Goal: Transaction & Acquisition: Purchase product/service

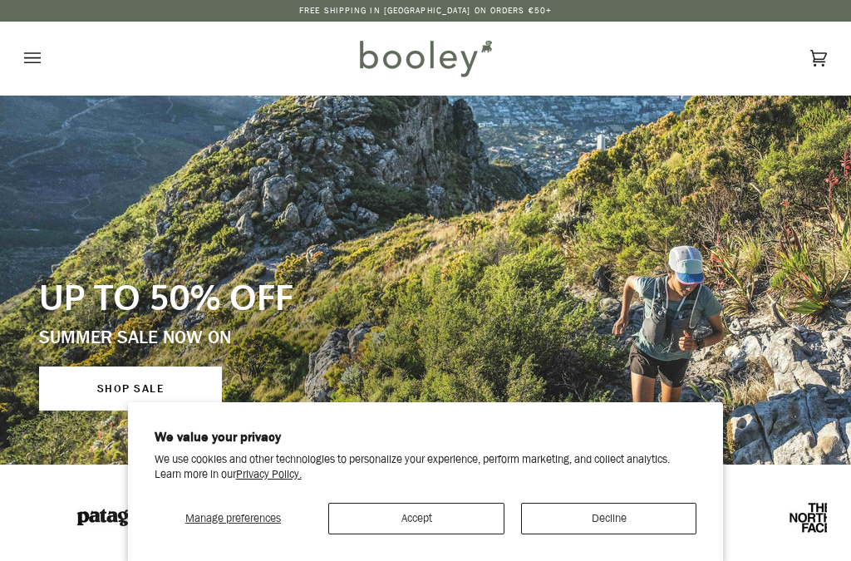
click at [660, 519] on button "Decline" at bounding box center [609, 519] width 176 height 32
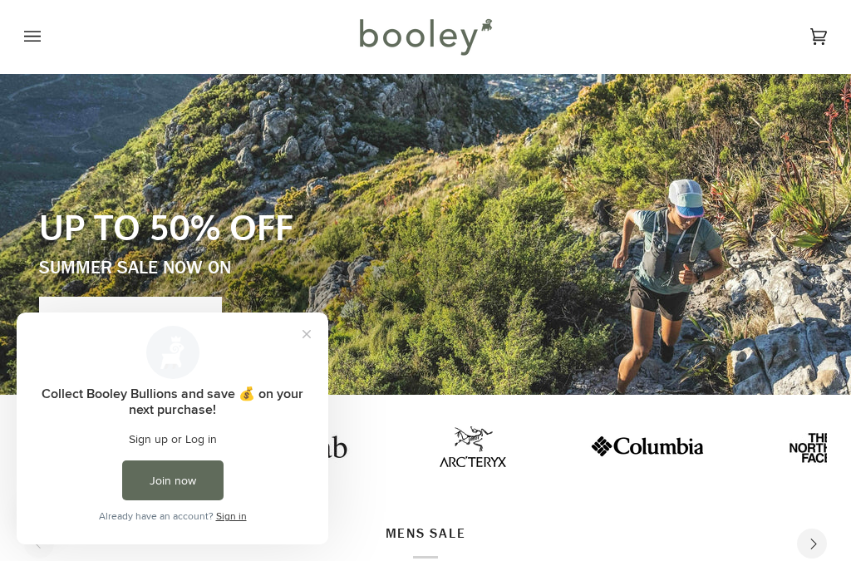
click at [553, 254] on div "UP TO 50% OFF SUMMER SALE NOW ON SHOP SALE" at bounding box center [295, 272] width 513 height 135
click at [307, 330] on button "Close prompt" at bounding box center [307, 334] width 30 height 30
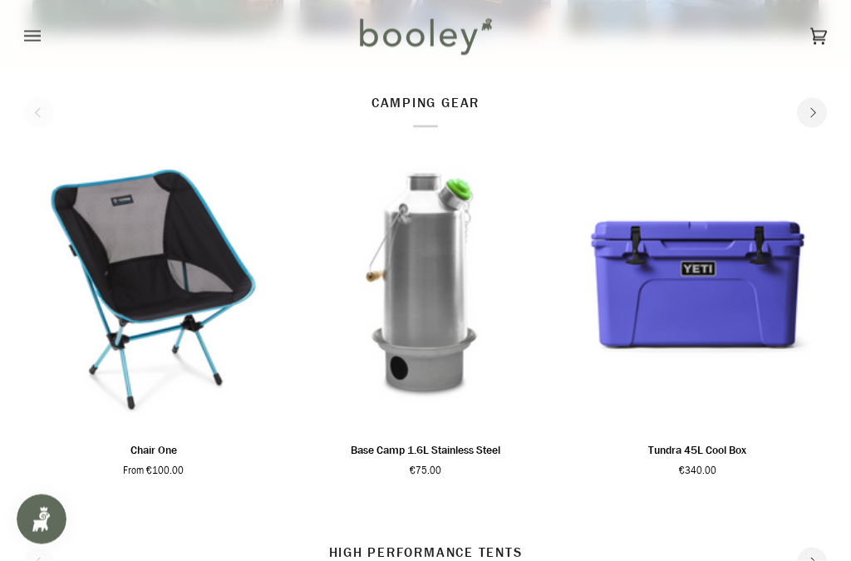
scroll to position [1720, 0]
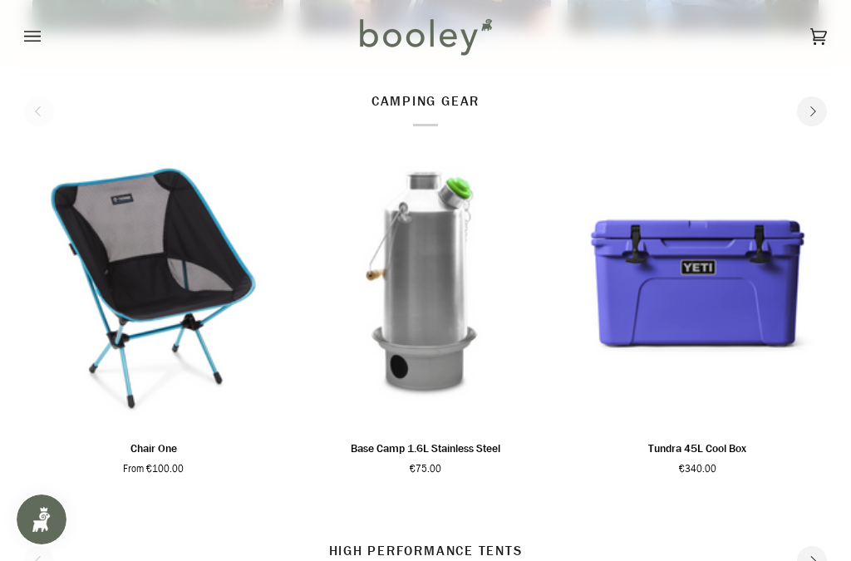
click at [427, 120] on p "camping gear" at bounding box center [425, 108] width 108 height 35
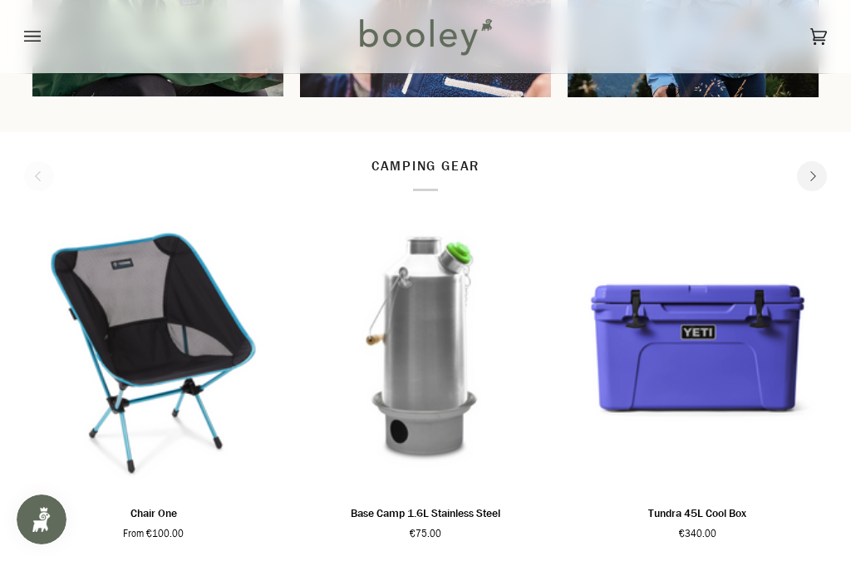
scroll to position [1631, 0]
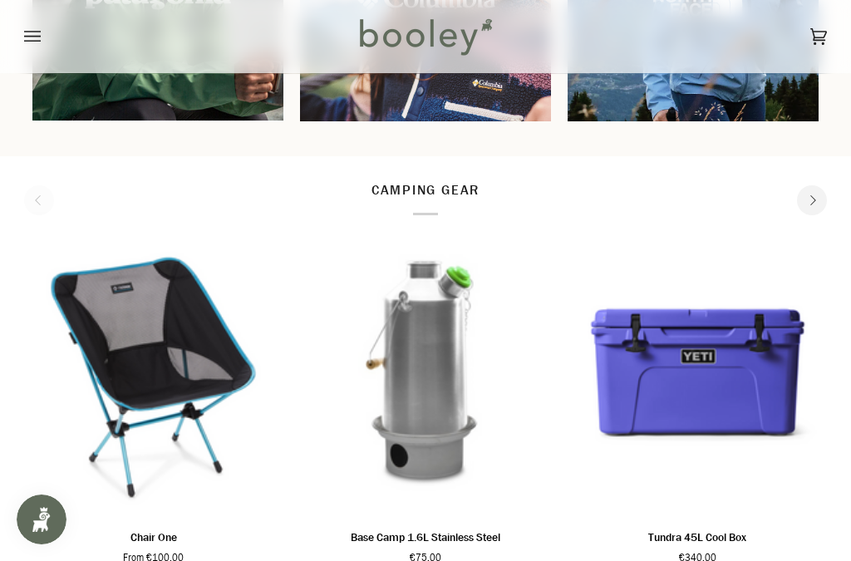
click at [32, 30] on icon "Open menu" at bounding box center [32, 36] width 17 height 25
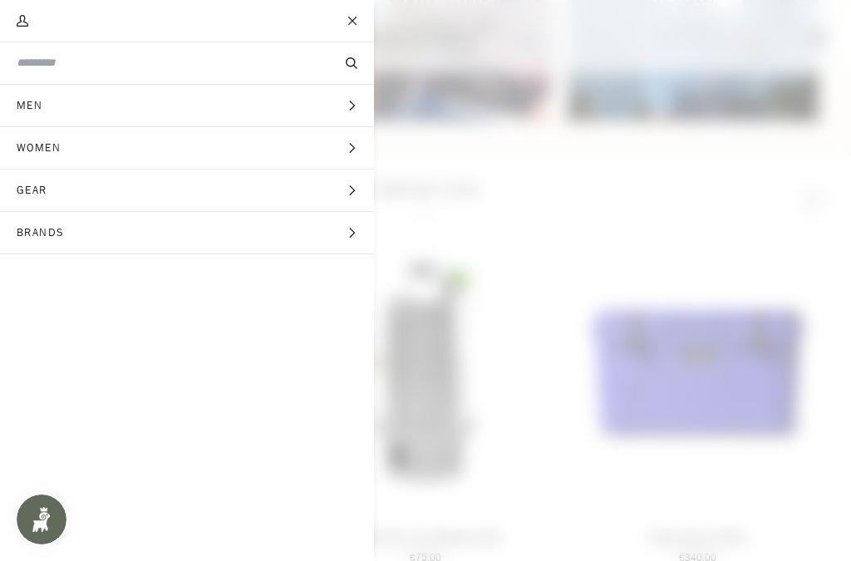
click at [349, 191] on icon "Main menu" at bounding box center [351, 190] width 11 height 11
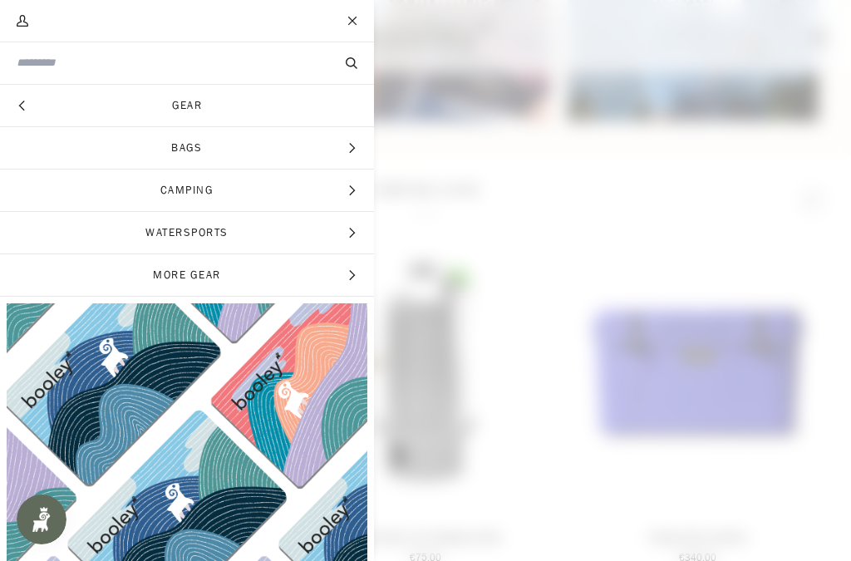
click at [313, 201] on span "Camping" at bounding box center [187, 190] width 374 height 42
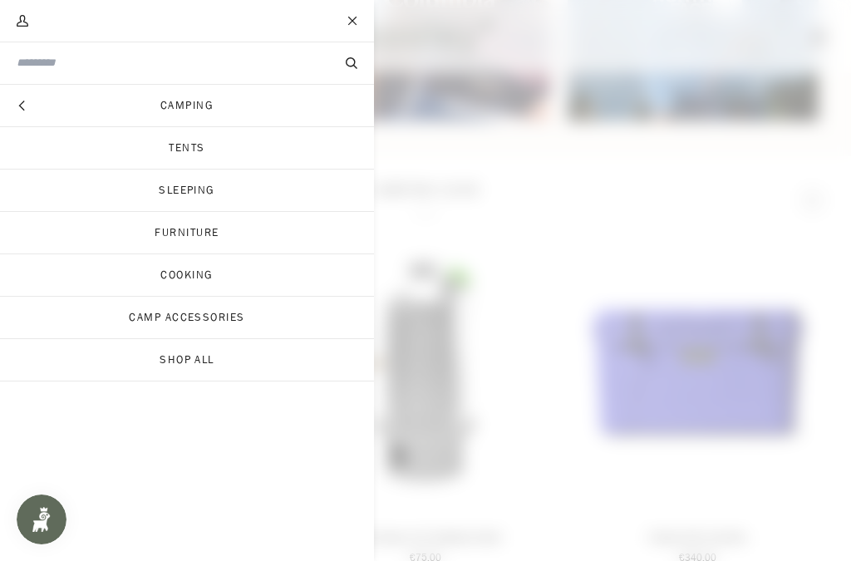
click at [191, 187] on link "Sleeping" at bounding box center [187, 190] width 374 height 42
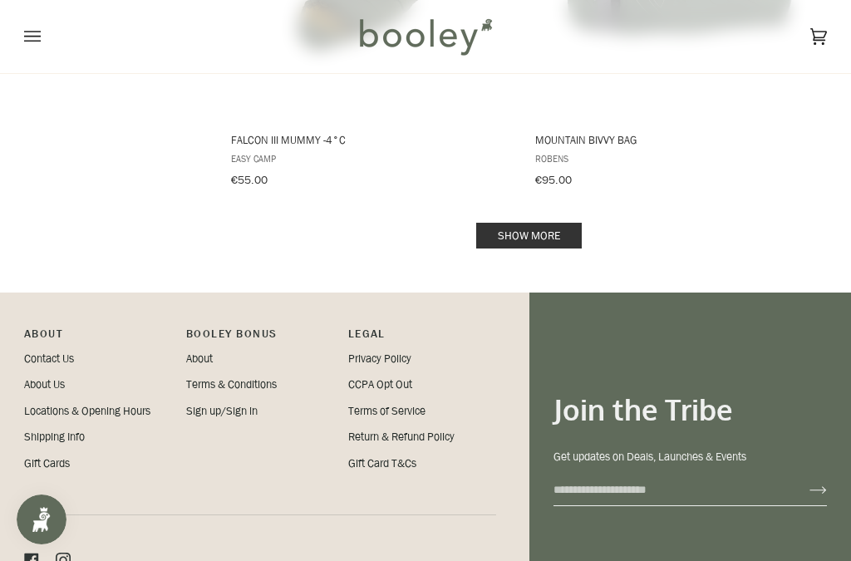
scroll to position [3520, 0]
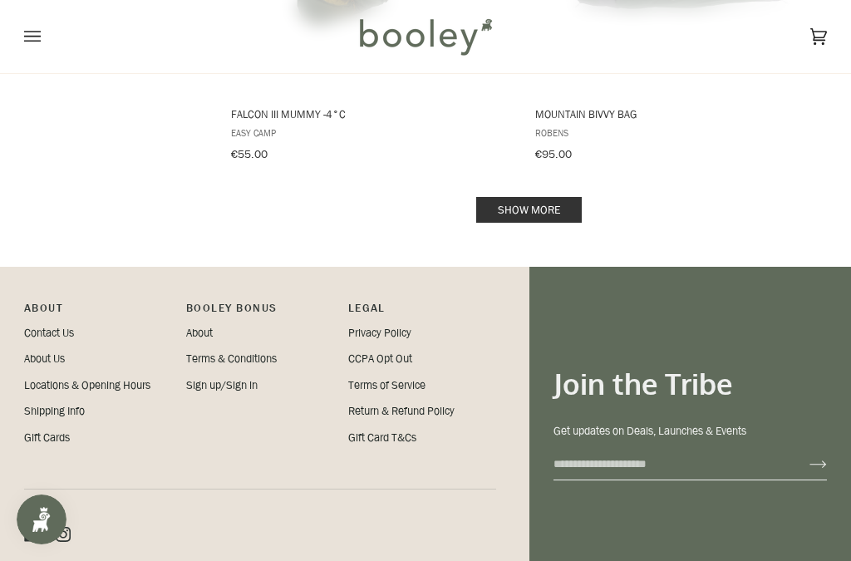
click at [521, 197] on link "Show more" at bounding box center [529, 210] width 106 height 26
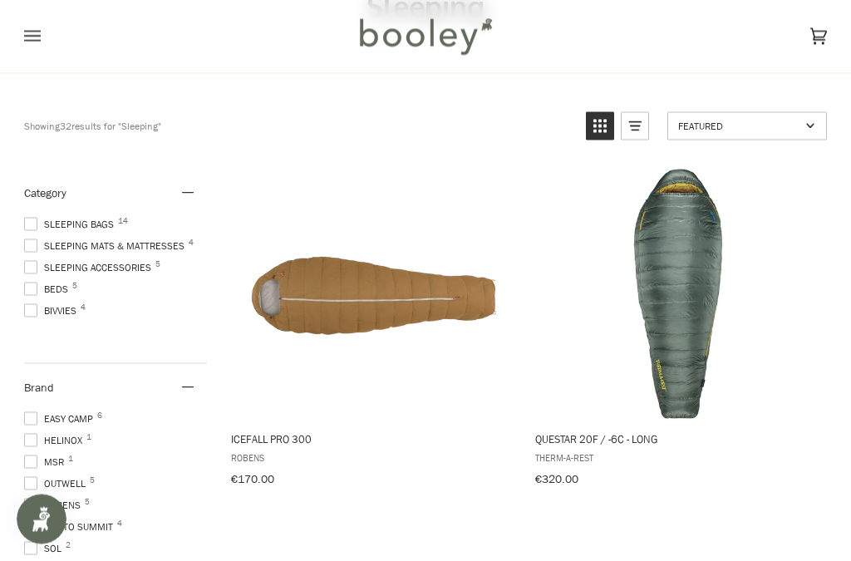
scroll to position [129, 0]
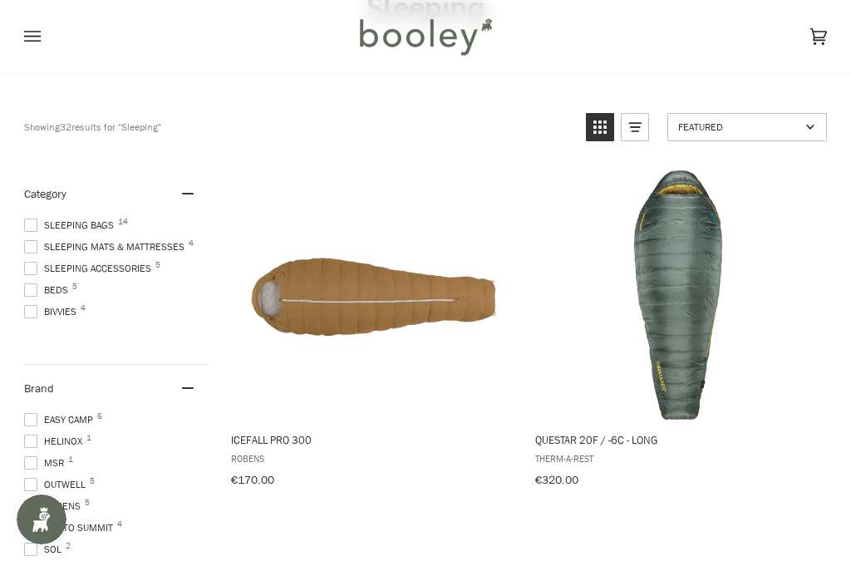
click at [70, 287] on span "Beds 5" at bounding box center [48, 289] width 49 height 15
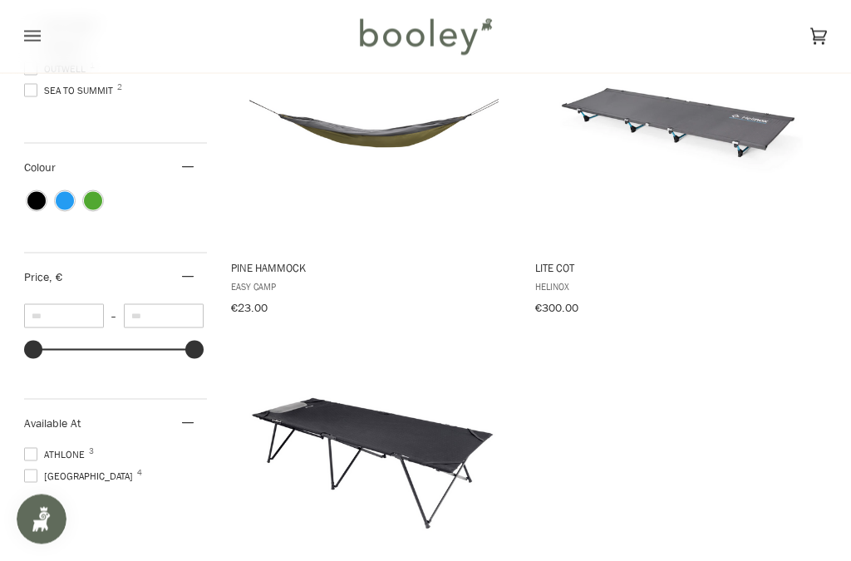
scroll to position [647, 0]
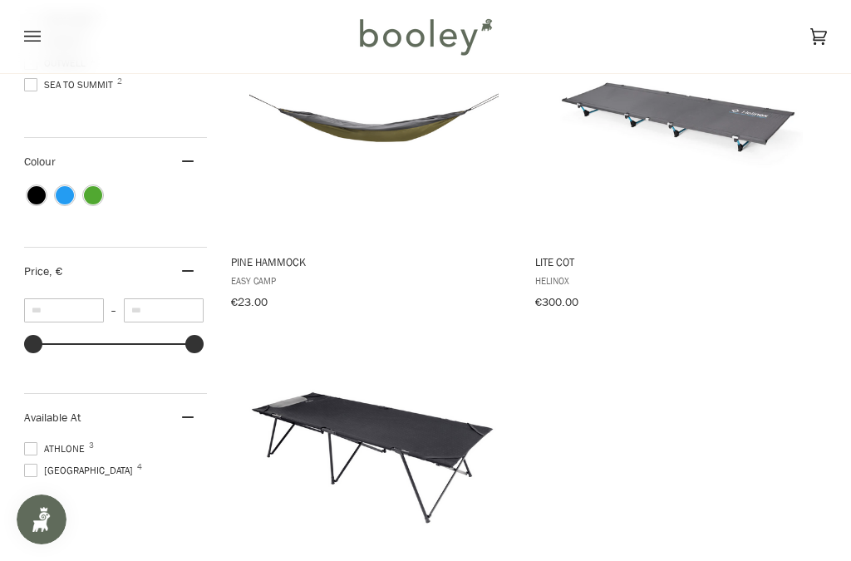
click at [72, 471] on span "Galway 4" at bounding box center [81, 470] width 114 height 15
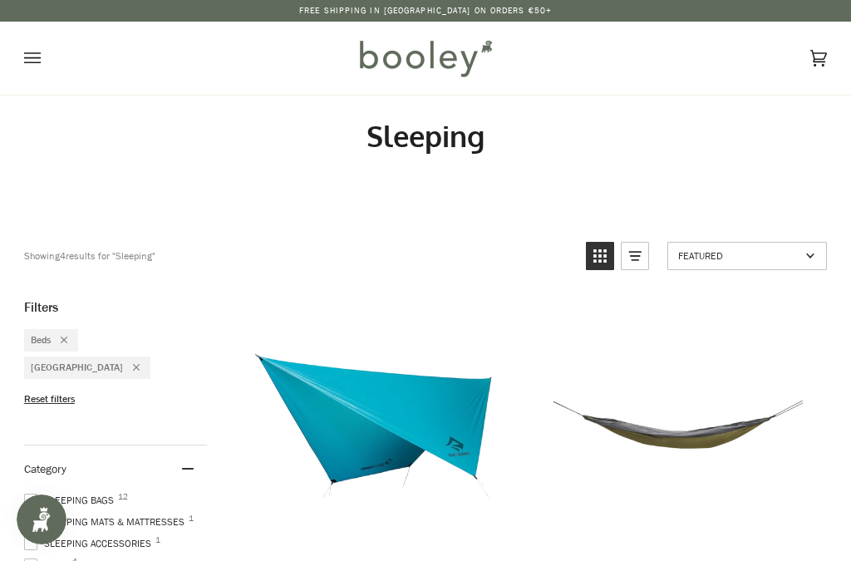
click at [71, 514] on span "Sleeping Mats & Mattresses 1" at bounding box center [106, 521] width 165 height 15
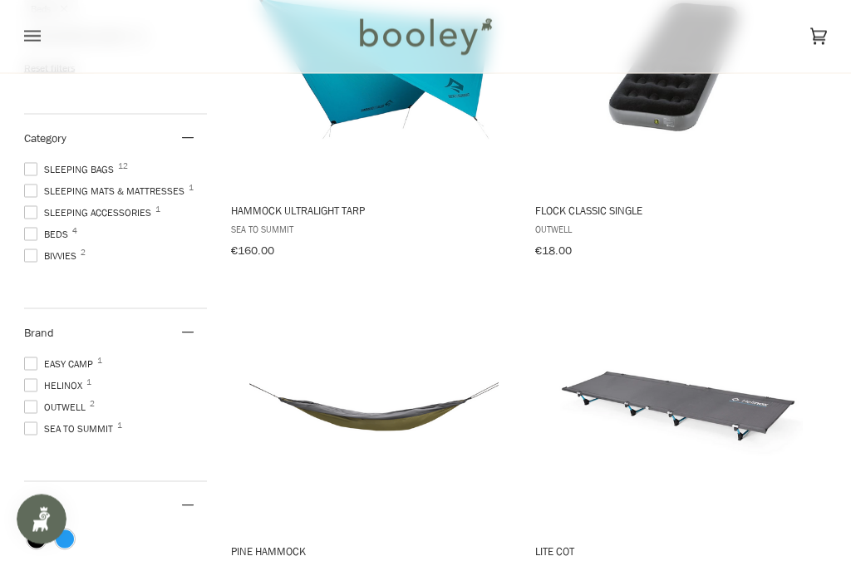
scroll to position [359, 0]
click at [665, 165] on button "View product" at bounding box center [678, 172] width 290 height 36
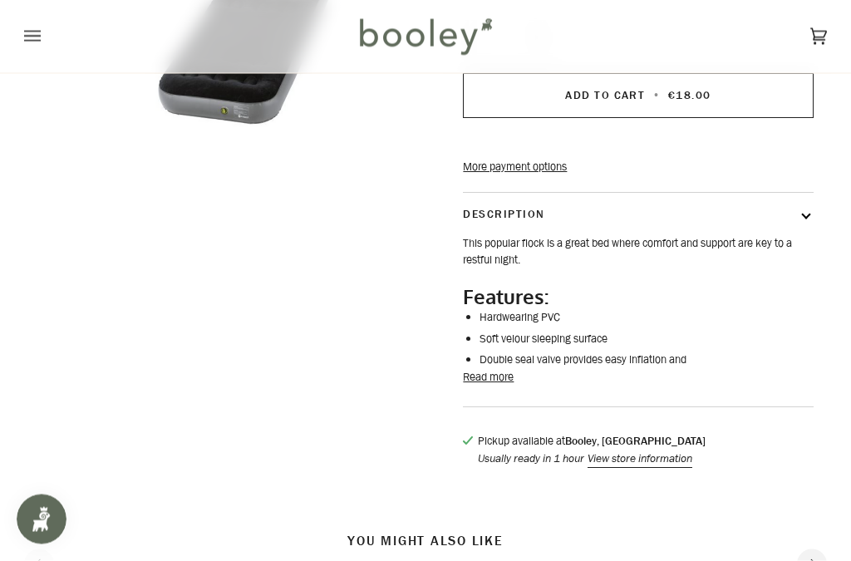
scroll to position [248, 0]
click at [803, 236] on button "Description" at bounding box center [638, 215] width 350 height 42
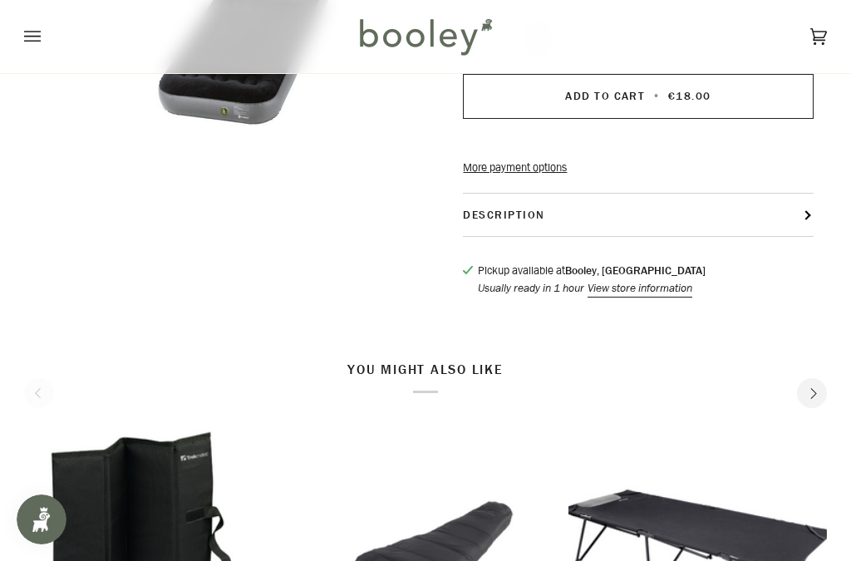
click at [803, 236] on button "Description" at bounding box center [638, 215] width 350 height 42
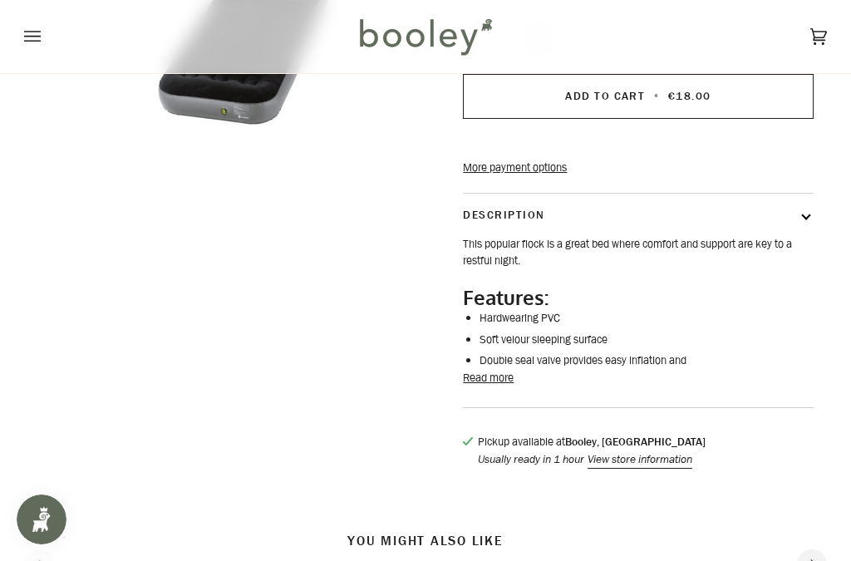
click at [492, 386] on button "Read more" at bounding box center [488, 378] width 51 height 17
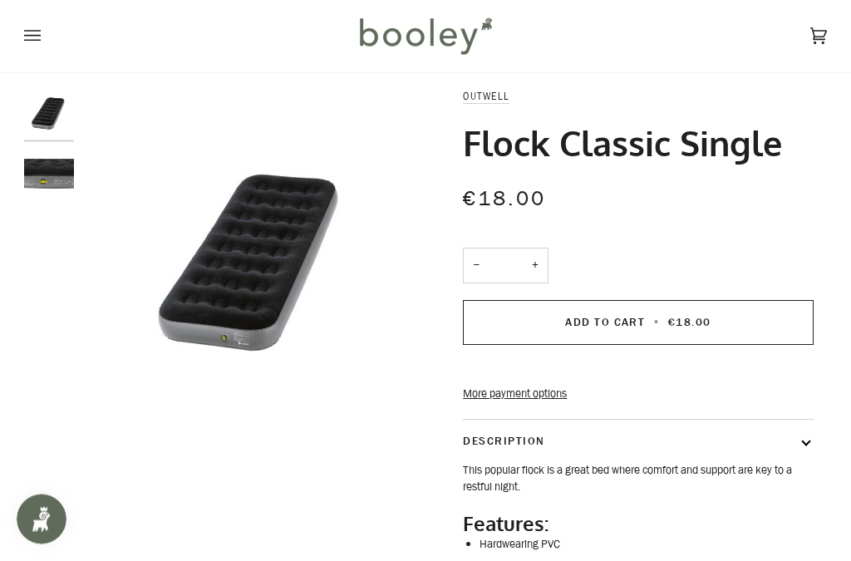
scroll to position [0, 0]
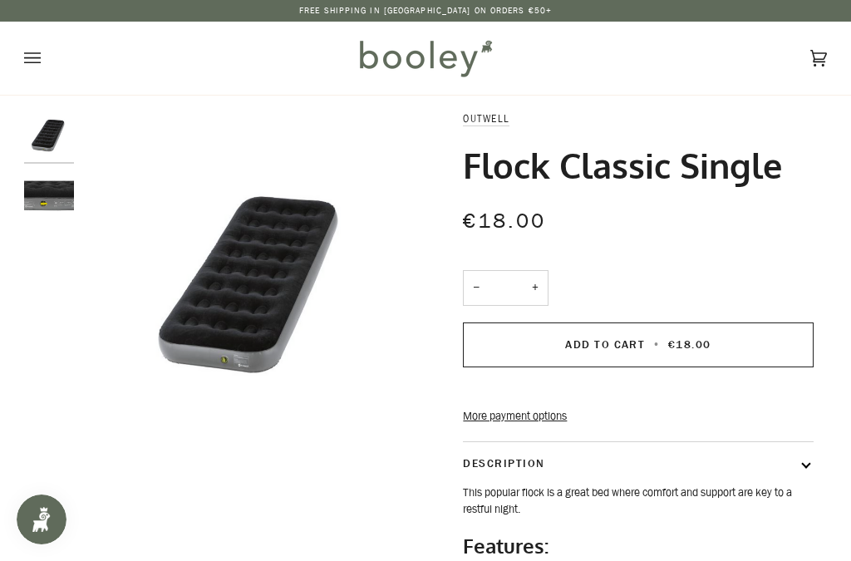
click at [52, 196] on img "Outwell Flock Classic Single - Booley Galway" at bounding box center [49, 199] width 50 height 50
